Goal: Find specific page/section: Find specific page/section

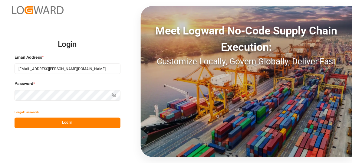
type input "[EMAIL_ADDRESS][PERSON_NAME][DOMAIN_NAME]"
click at [67, 126] on button "Log In" at bounding box center [68, 123] width 106 height 11
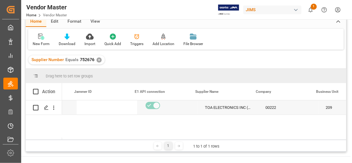
scroll to position [0, 171]
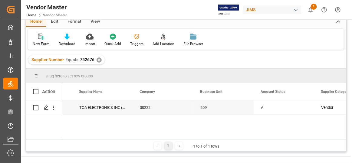
click at [98, 60] on div "✕" at bounding box center [98, 59] width 5 height 5
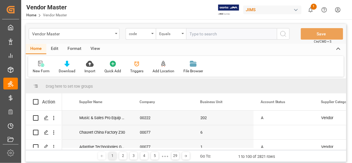
click at [204, 31] on input "text" at bounding box center [231, 33] width 91 height 11
paste input "543498"
type input "543498"
click at [133, 36] on div "code" at bounding box center [139, 33] width 21 height 7
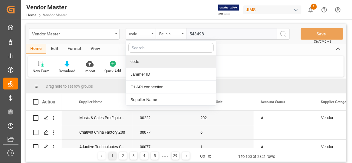
click at [150, 48] on input "text" at bounding box center [170, 48] width 85 height 10
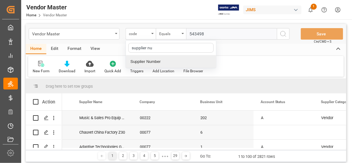
type input "supplier num"
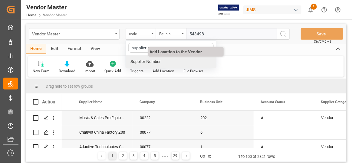
click at [174, 63] on div "Supplier Number" at bounding box center [171, 61] width 90 height 13
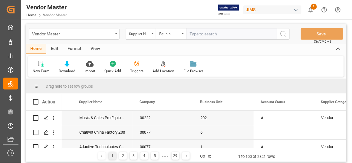
click at [246, 30] on input "text" at bounding box center [231, 33] width 91 height 11
paste input "543498"
type input "543498"
click at [281, 35] on icon "search button" at bounding box center [282, 33] width 7 height 7
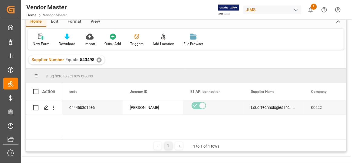
click at [94, 58] on div "Supplier Number Equals 543498 ✕" at bounding box center [66, 59] width 76 height 9
